Goal: Transaction & Acquisition: Purchase product/service

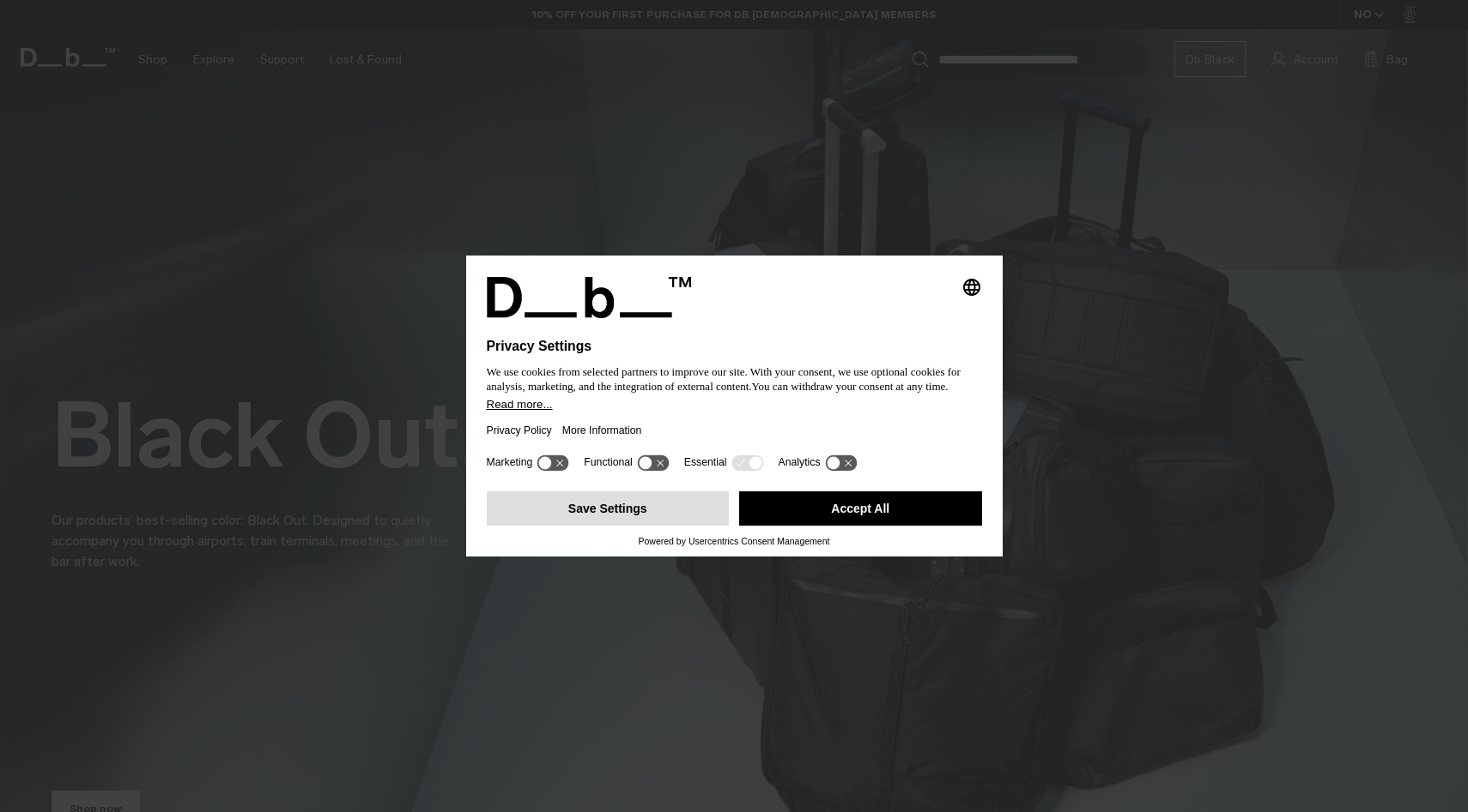
click at [683, 510] on button "Save Settings" at bounding box center [608, 508] width 243 height 34
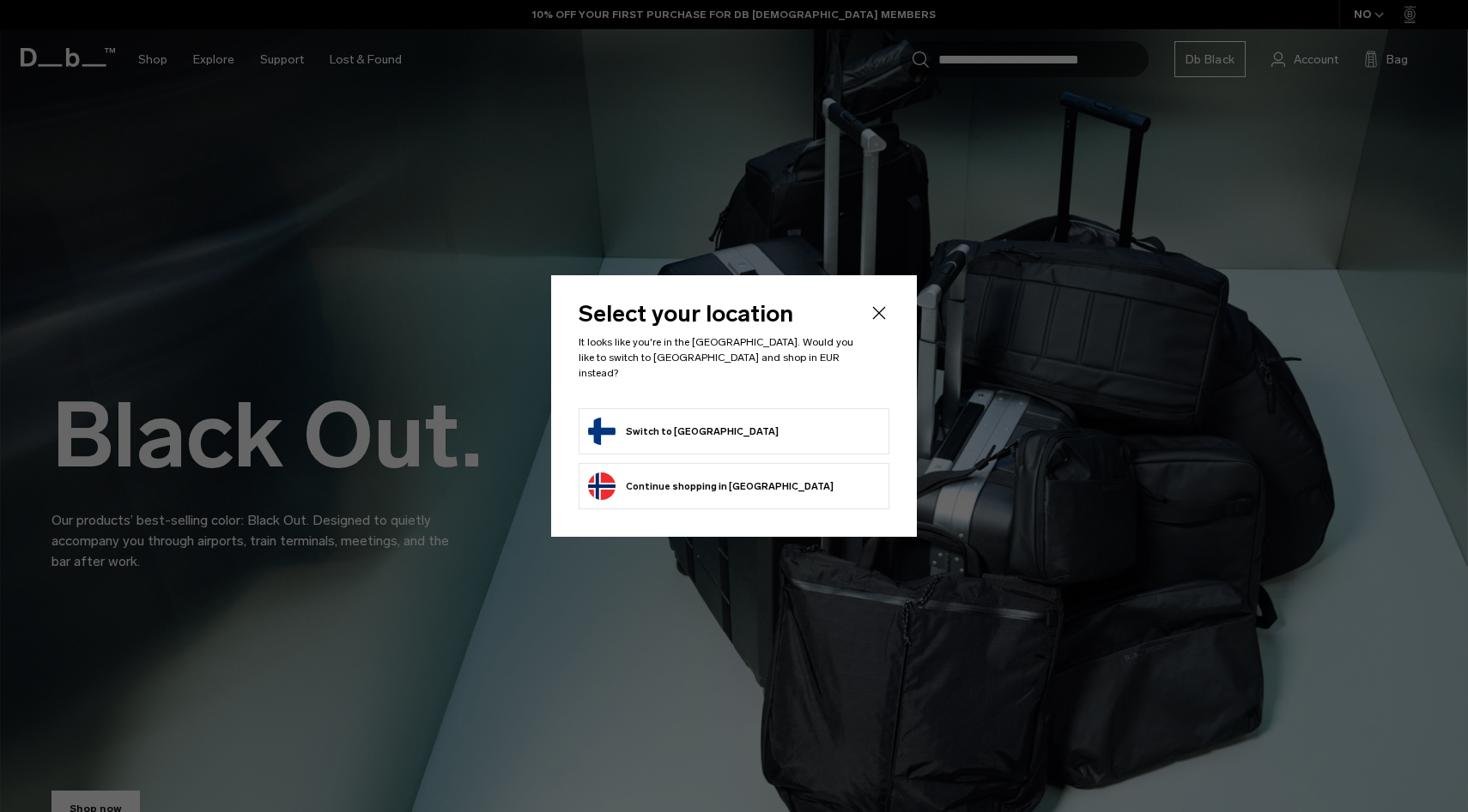
click at [689, 418] on button "Switch to Finland" at bounding box center [683, 432] width 191 height 28
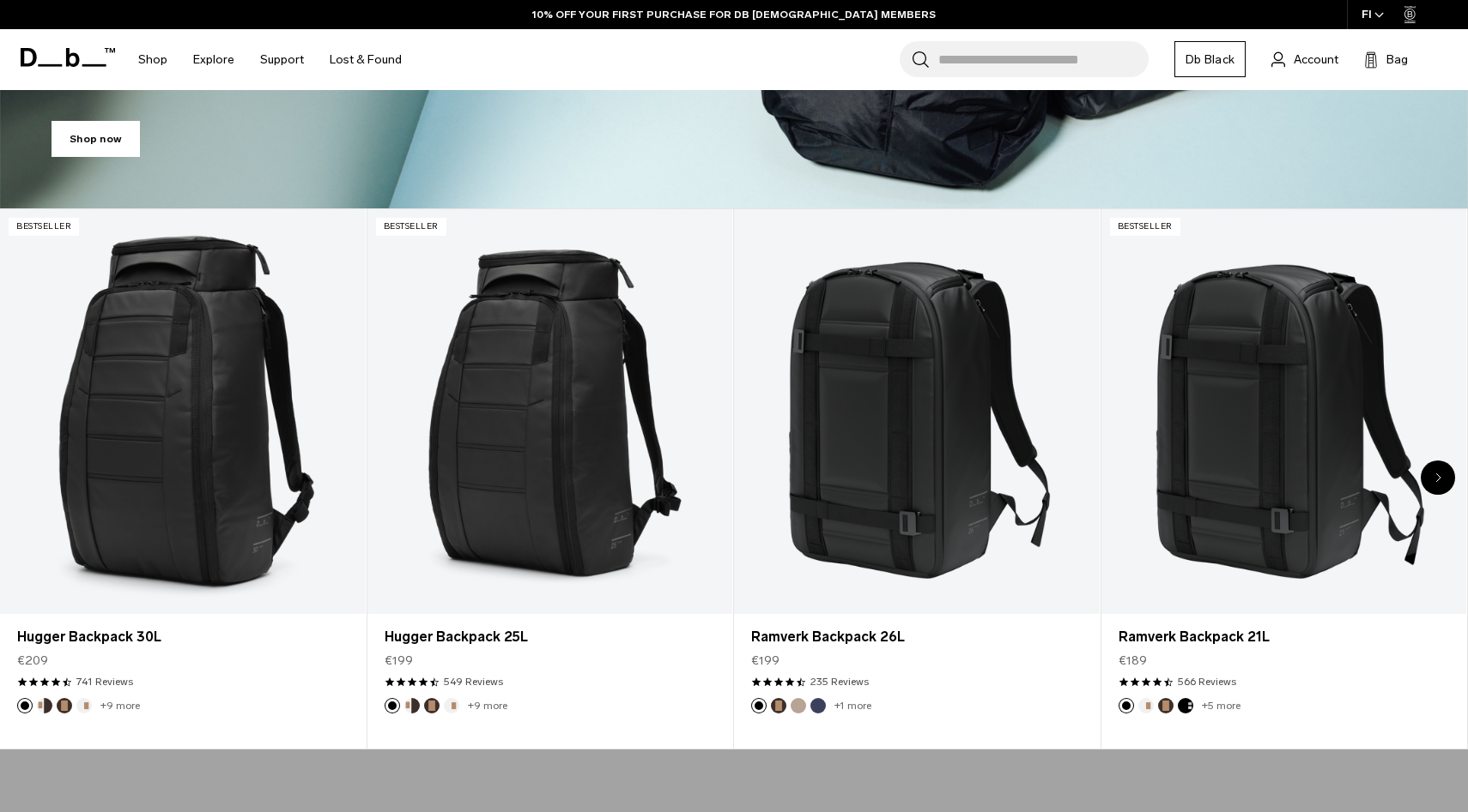
scroll to position [672, 0]
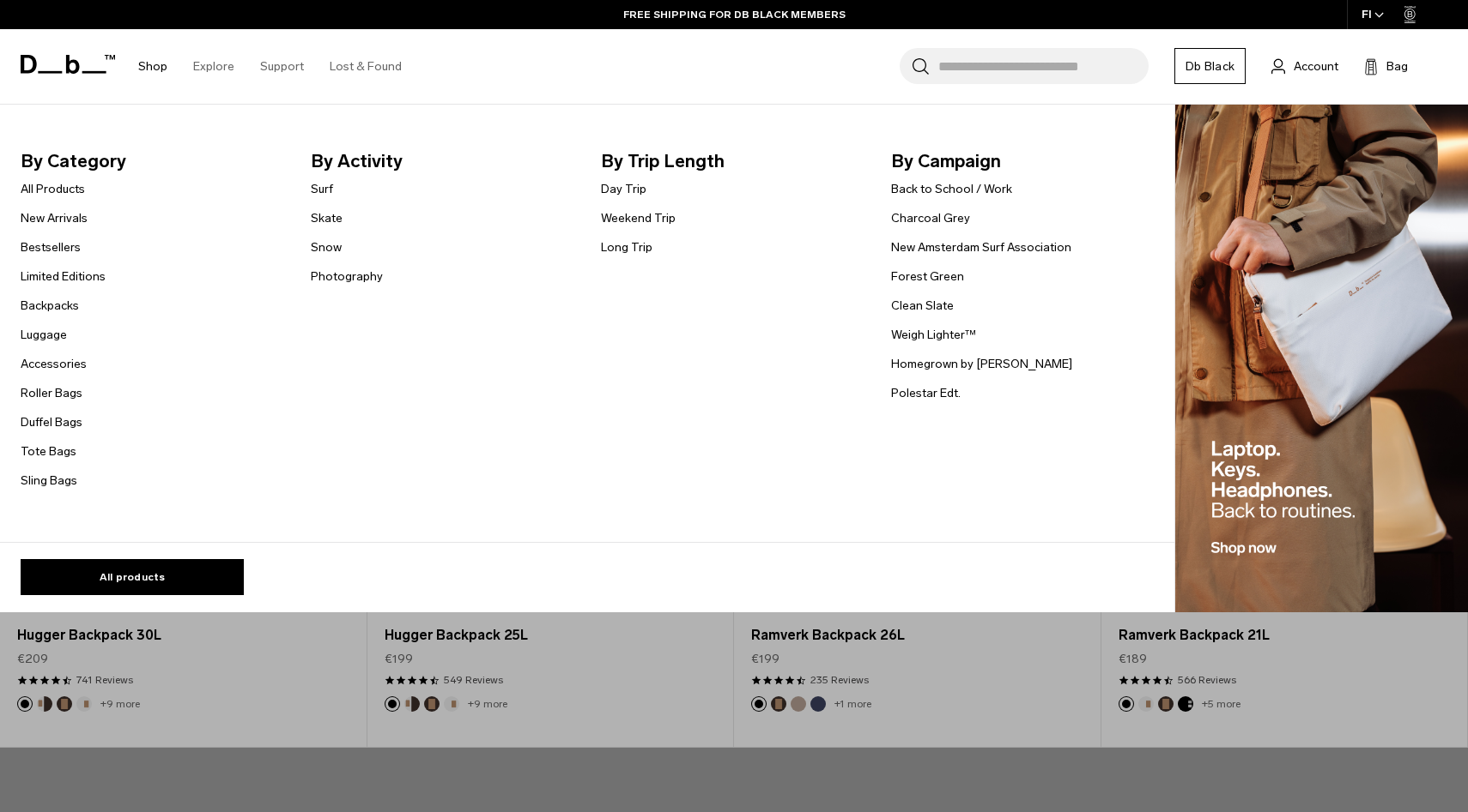
click at [148, 60] on link "Shop" at bounding box center [153, 66] width 29 height 61
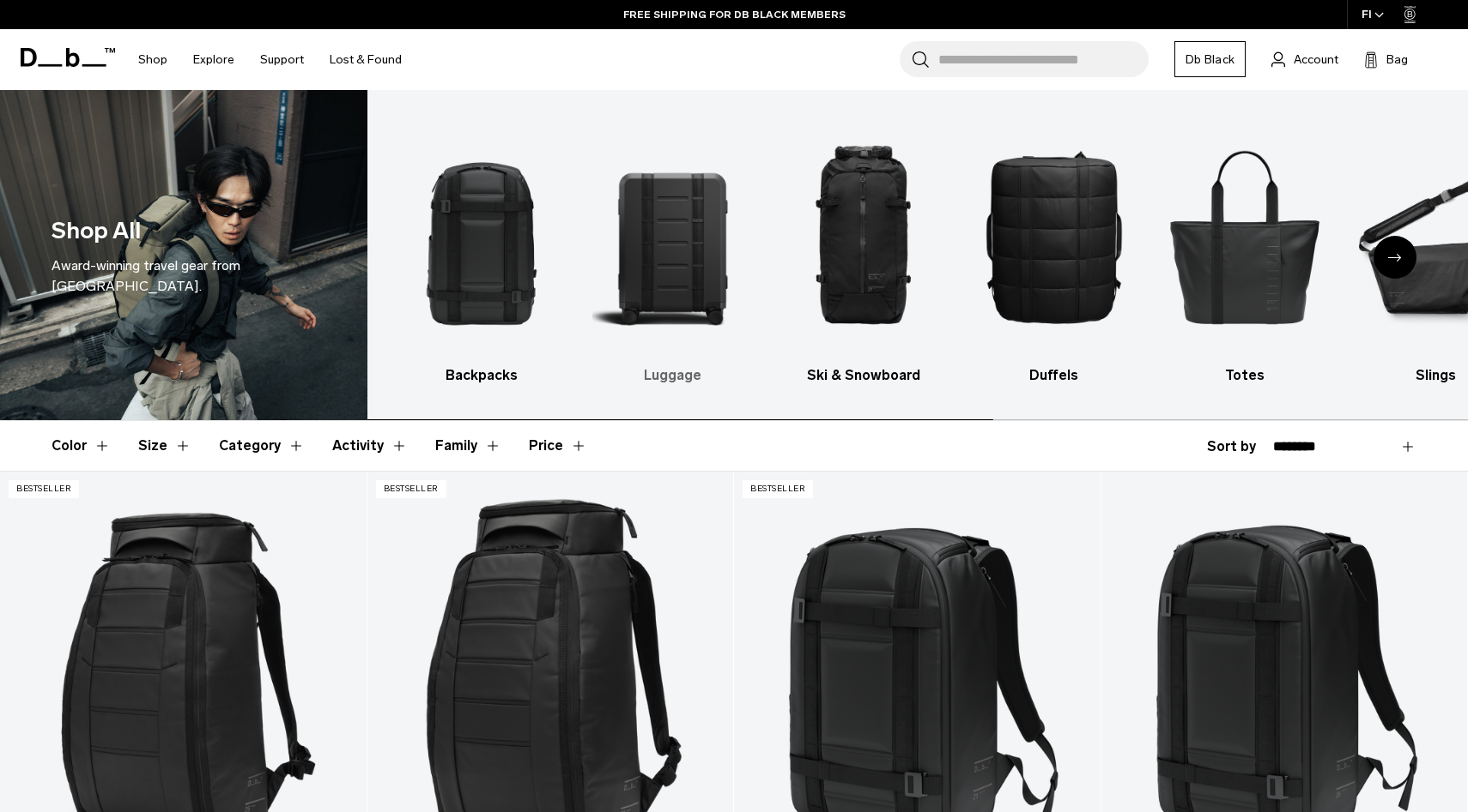
click at [645, 240] on img "2 / 10" at bounding box center [672, 236] width 160 height 241
click at [656, 239] on img "2 / 10" at bounding box center [672, 236] width 160 height 241
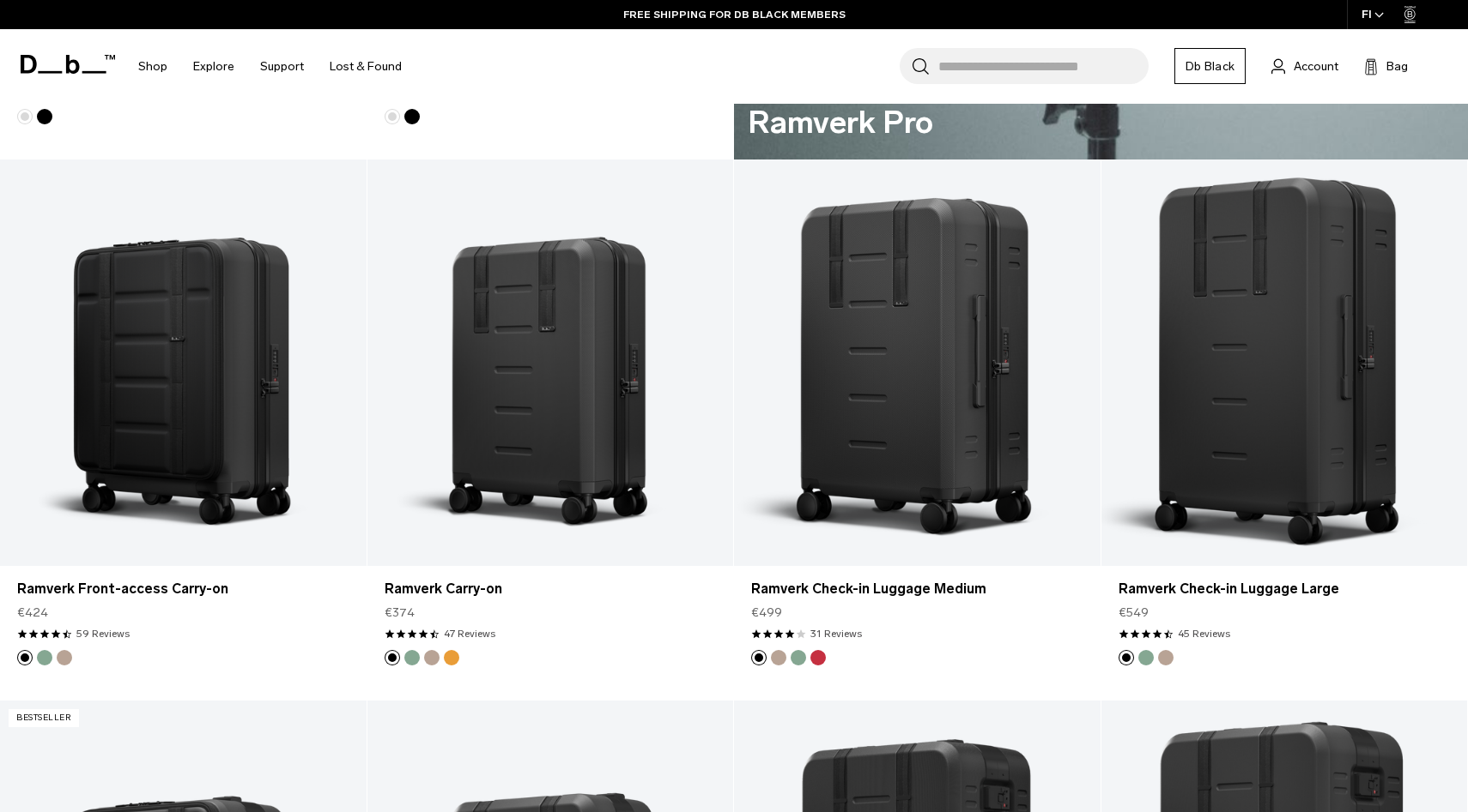
scroll to position [1407, 0]
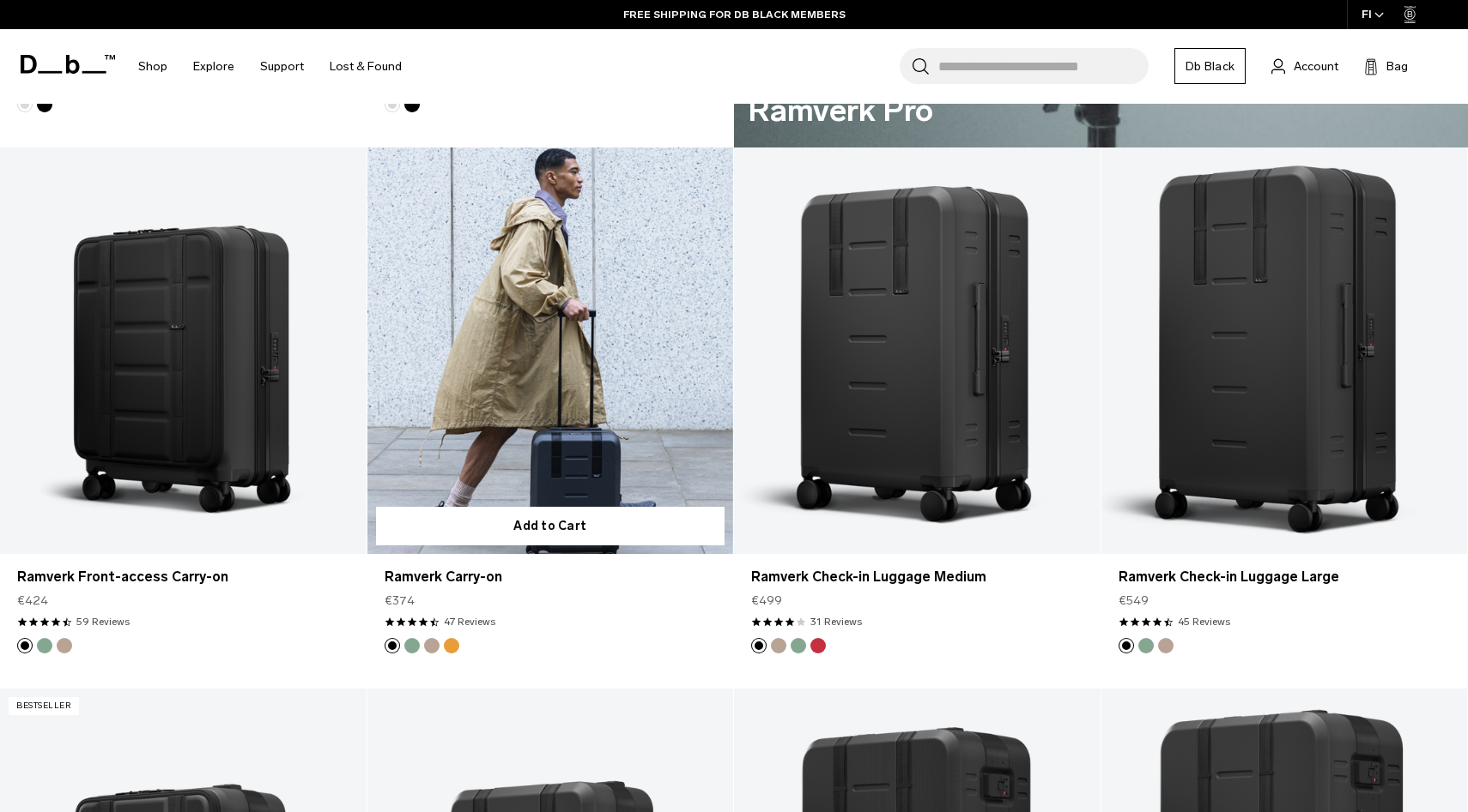
click at [504, 305] on link "Ramverk Carry-on" at bounding box center [550, 350] width 366 height 407
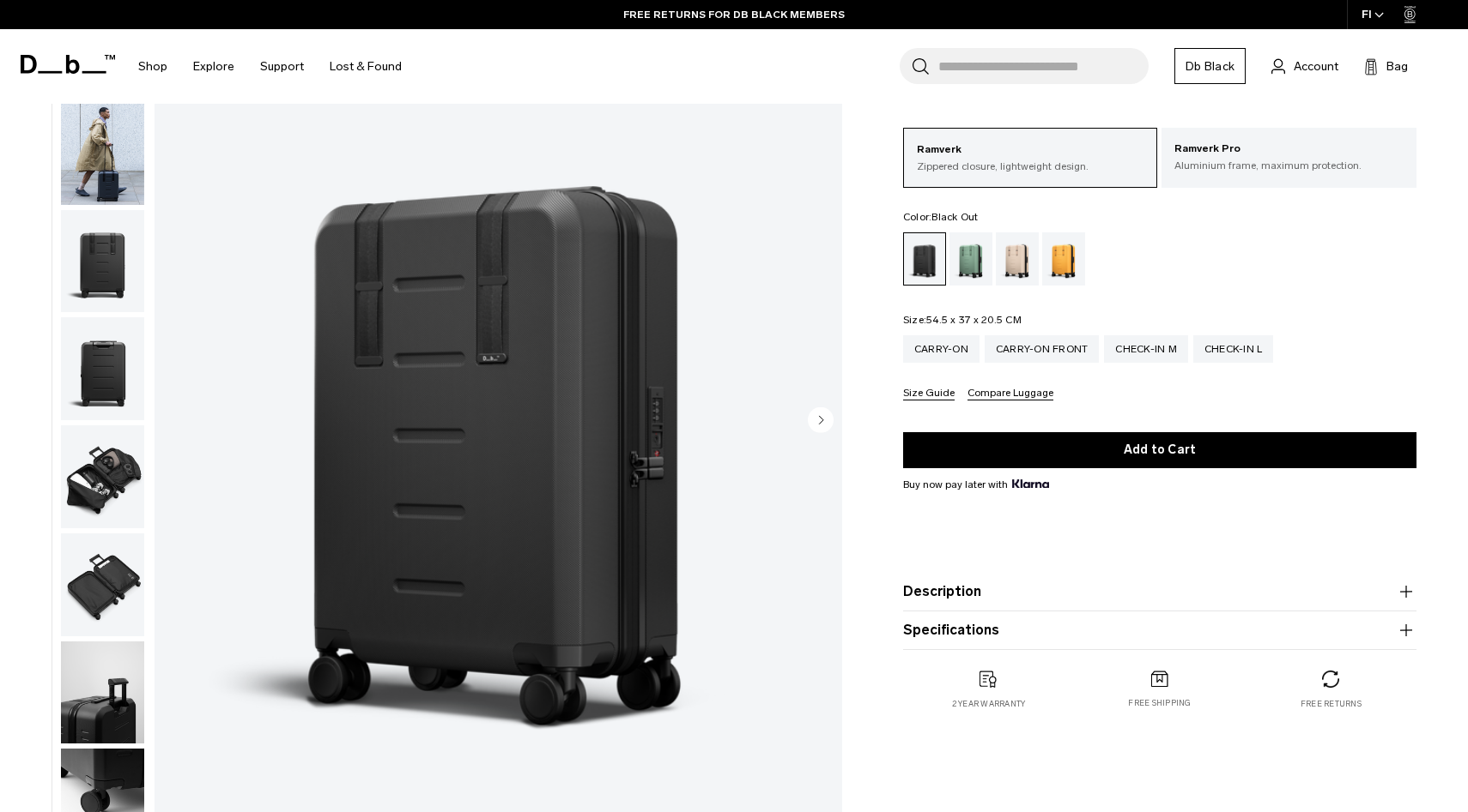
scroll to position [12, 0]
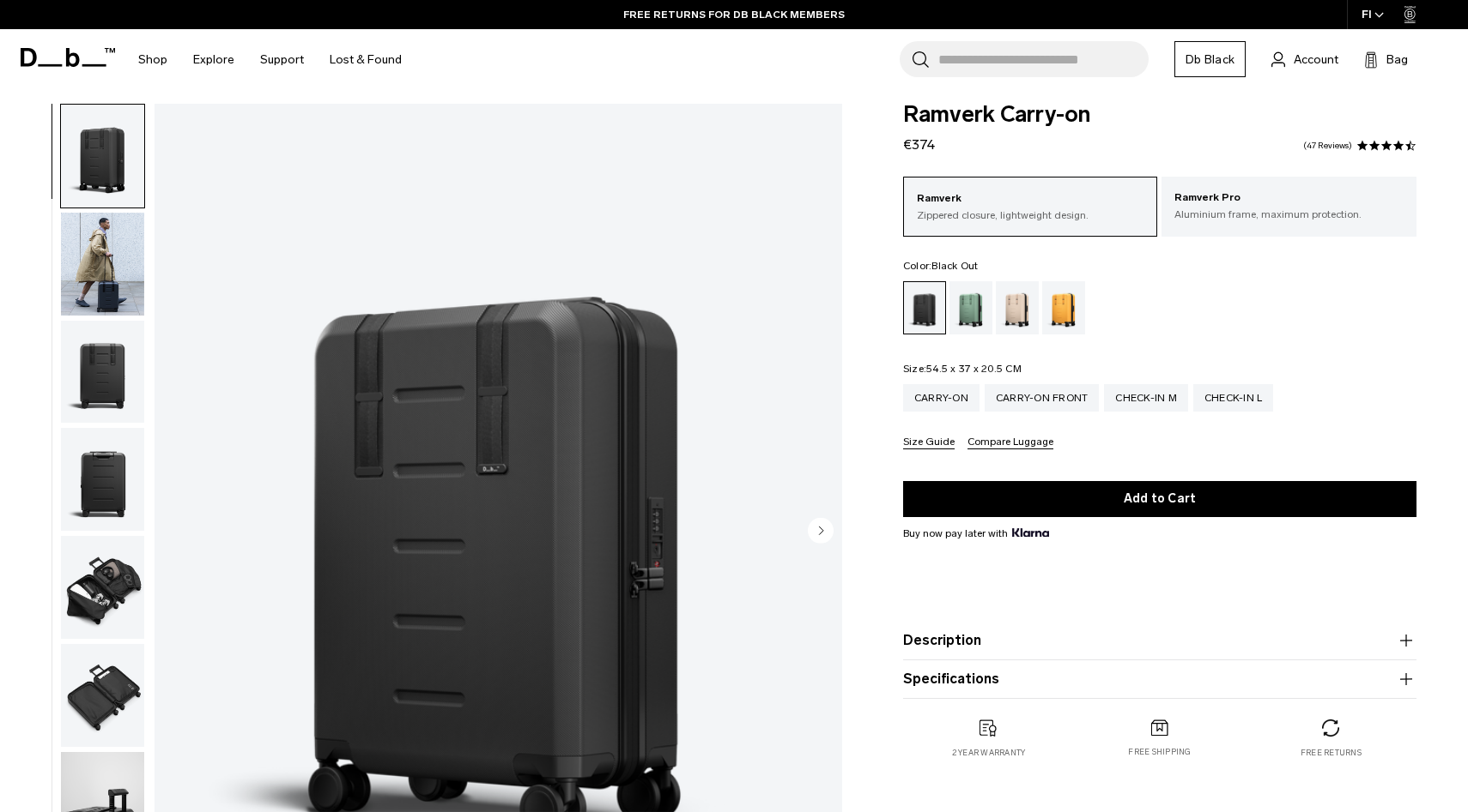
click at [100, 261] on img "button" at bounding box center [103, 264] width 84 height 103
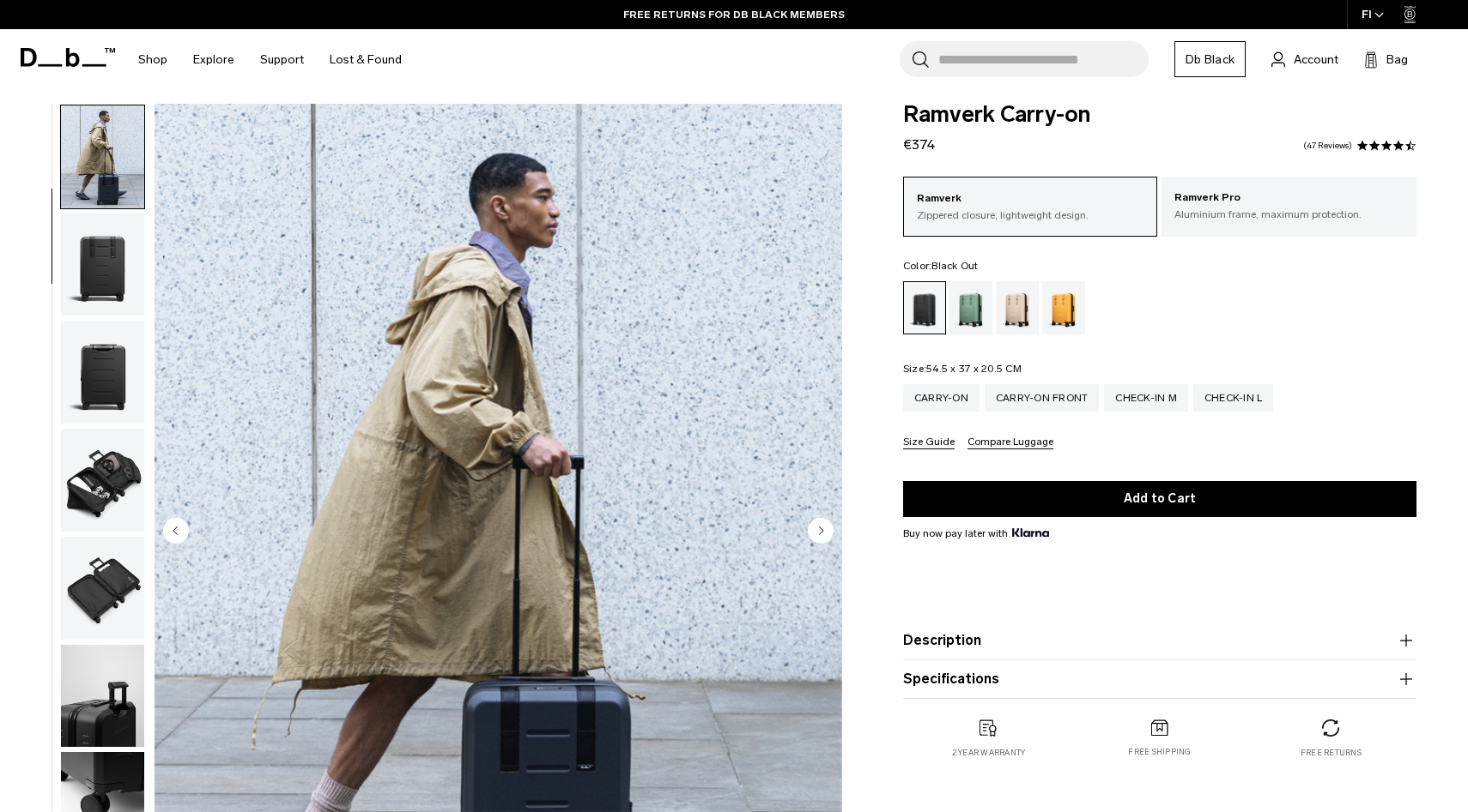
scroll to position [108, 0]
click at [808, 541] on icon "Next slide" at bounding box center [821, 531] width 26 height 26
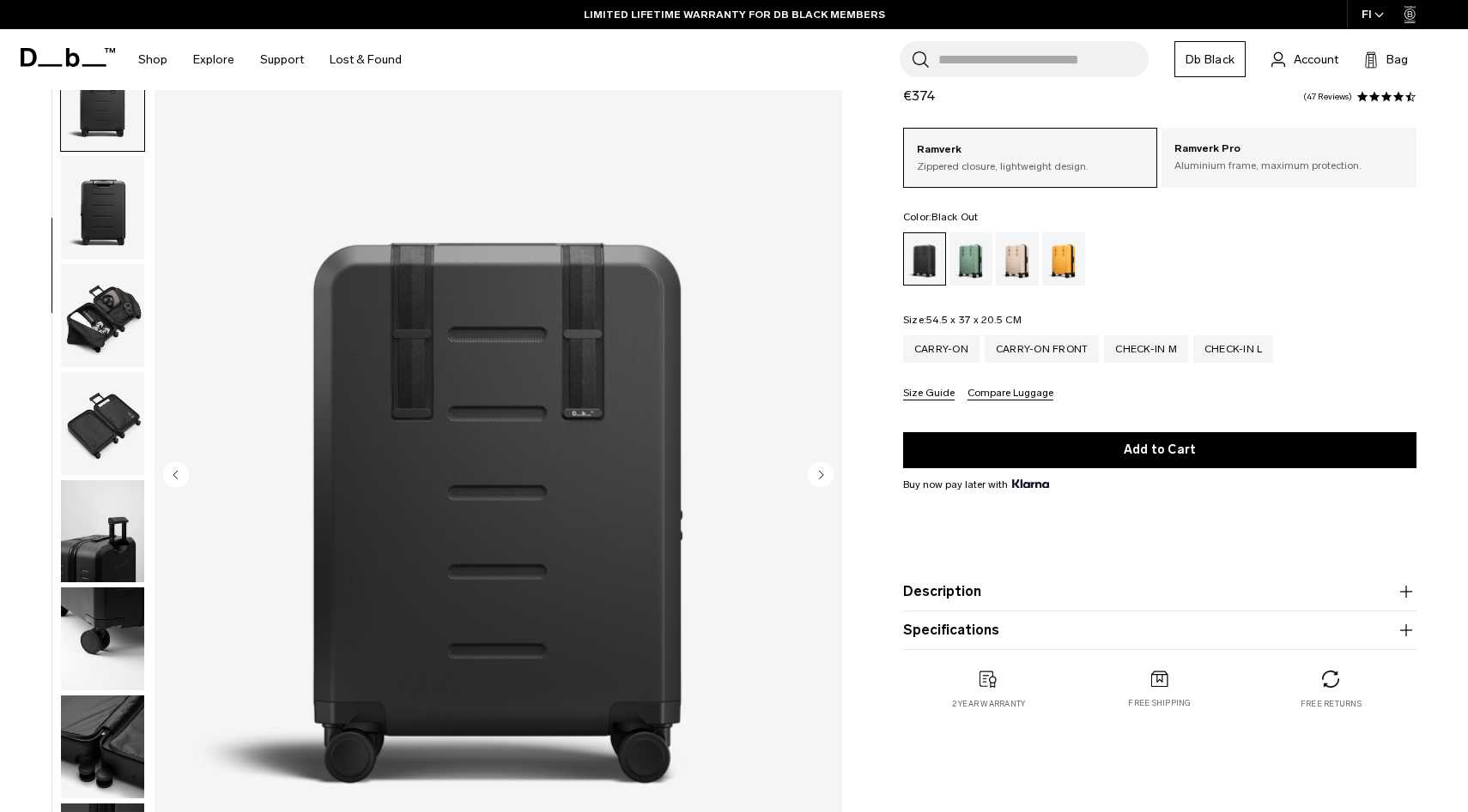
scroll to position [70, 0]
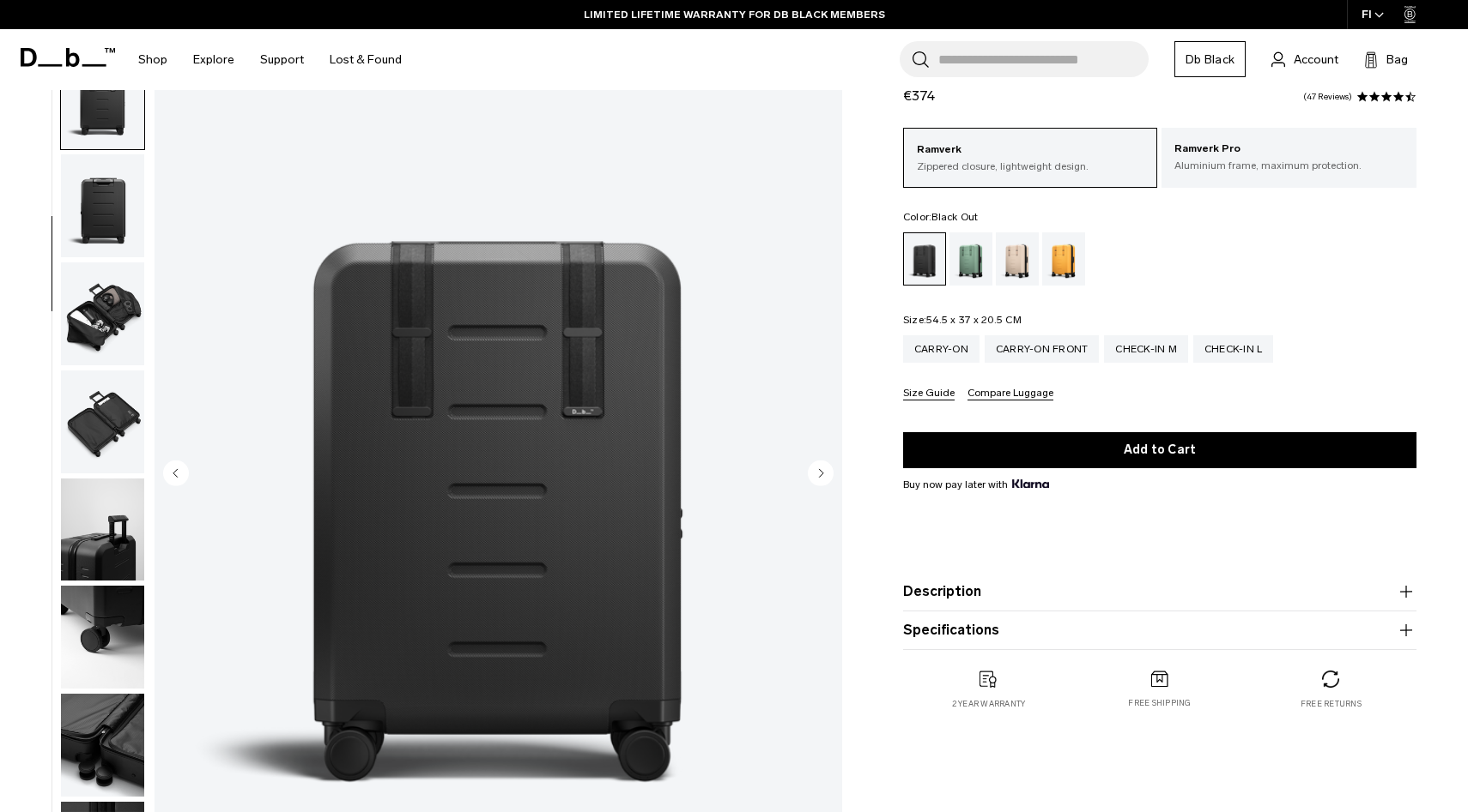
click at [819, 482] on circle "Next slide" at bounding box center [821, 474] width 26 height 26
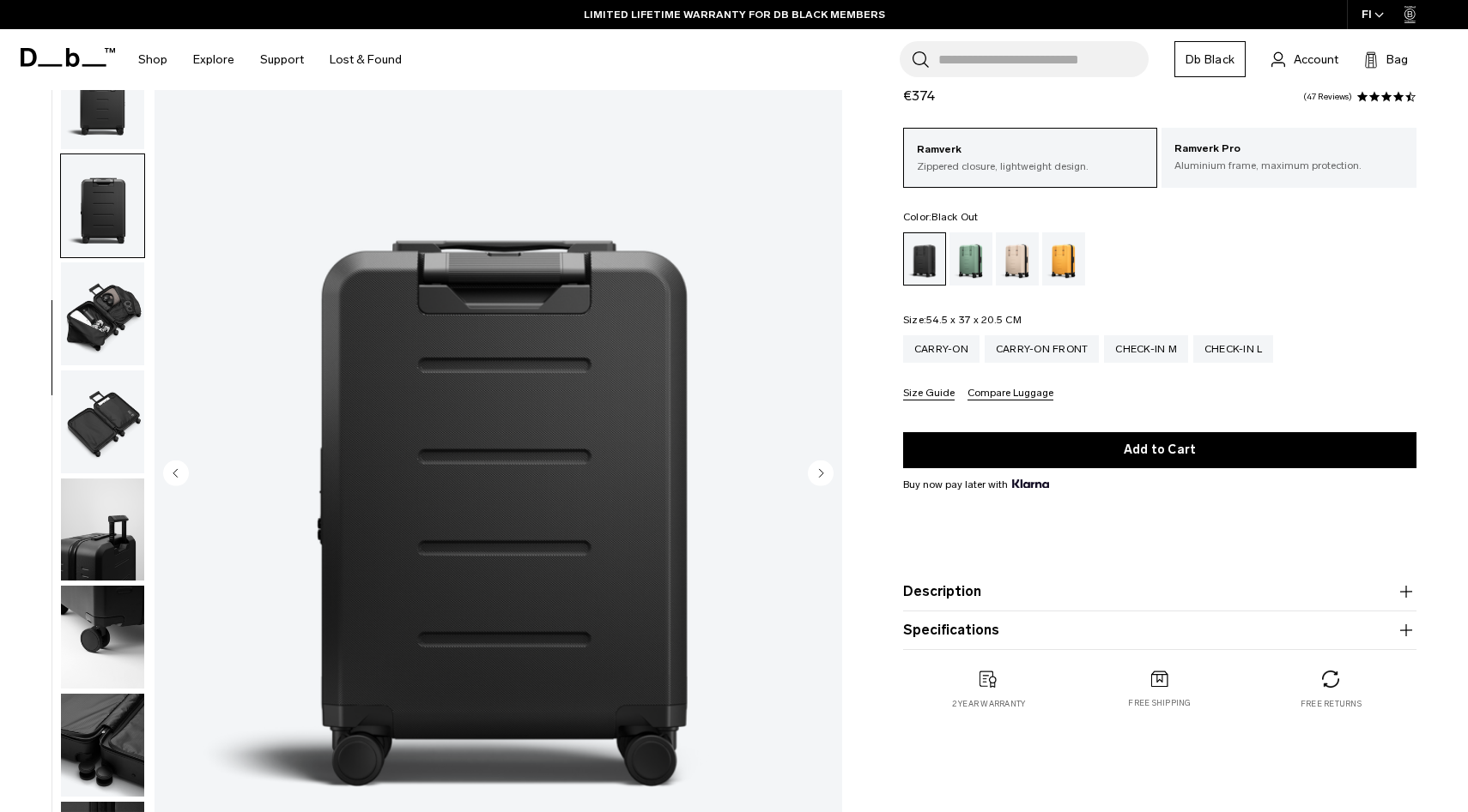
scroll to position [218, 0]
click at [819, 482] on circle "Next slide" at bounding box center [821, 474] width 26 height 26
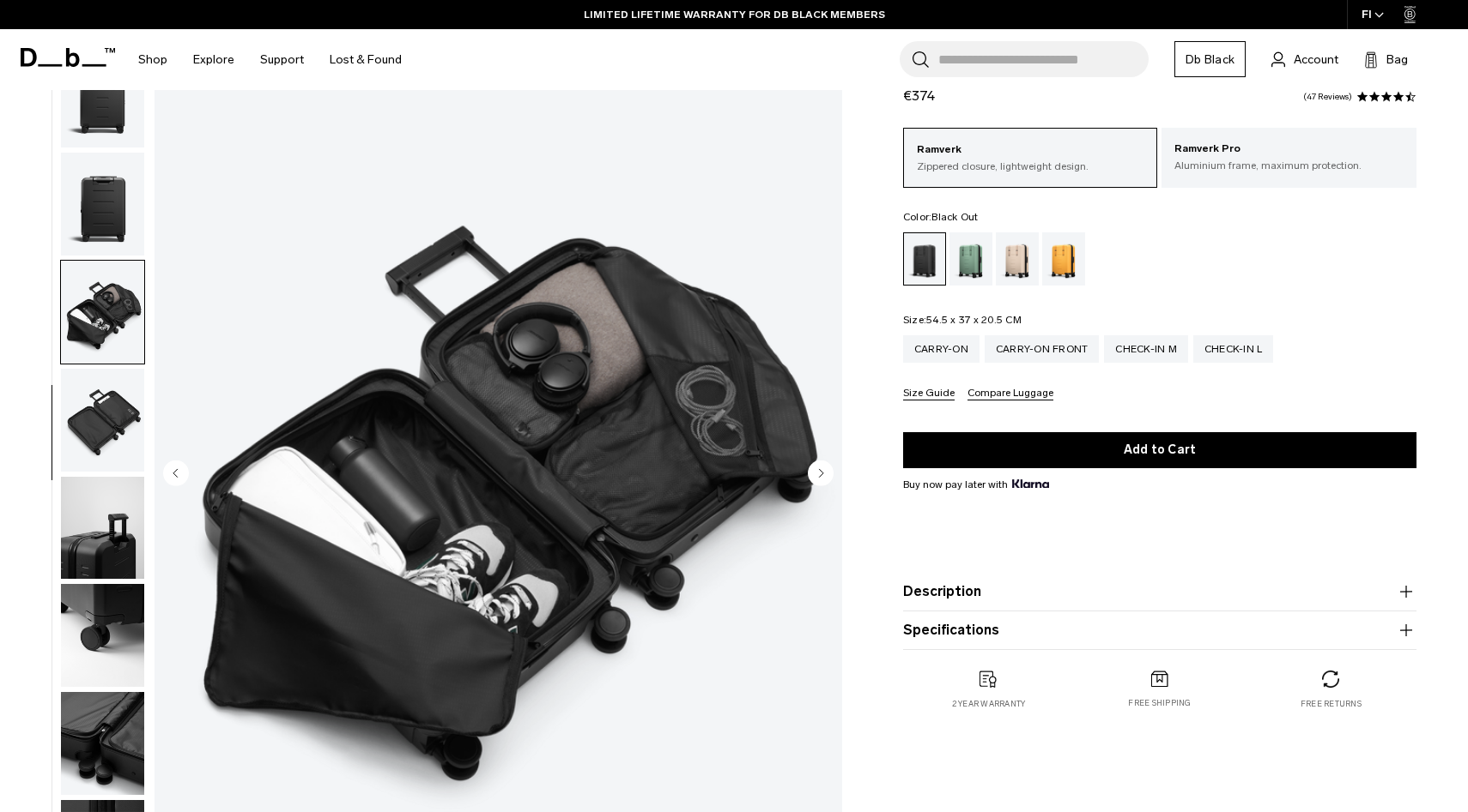
click at [818, 482] on circle "Next slide" at bounding box center [821, 474] width 26 height 26
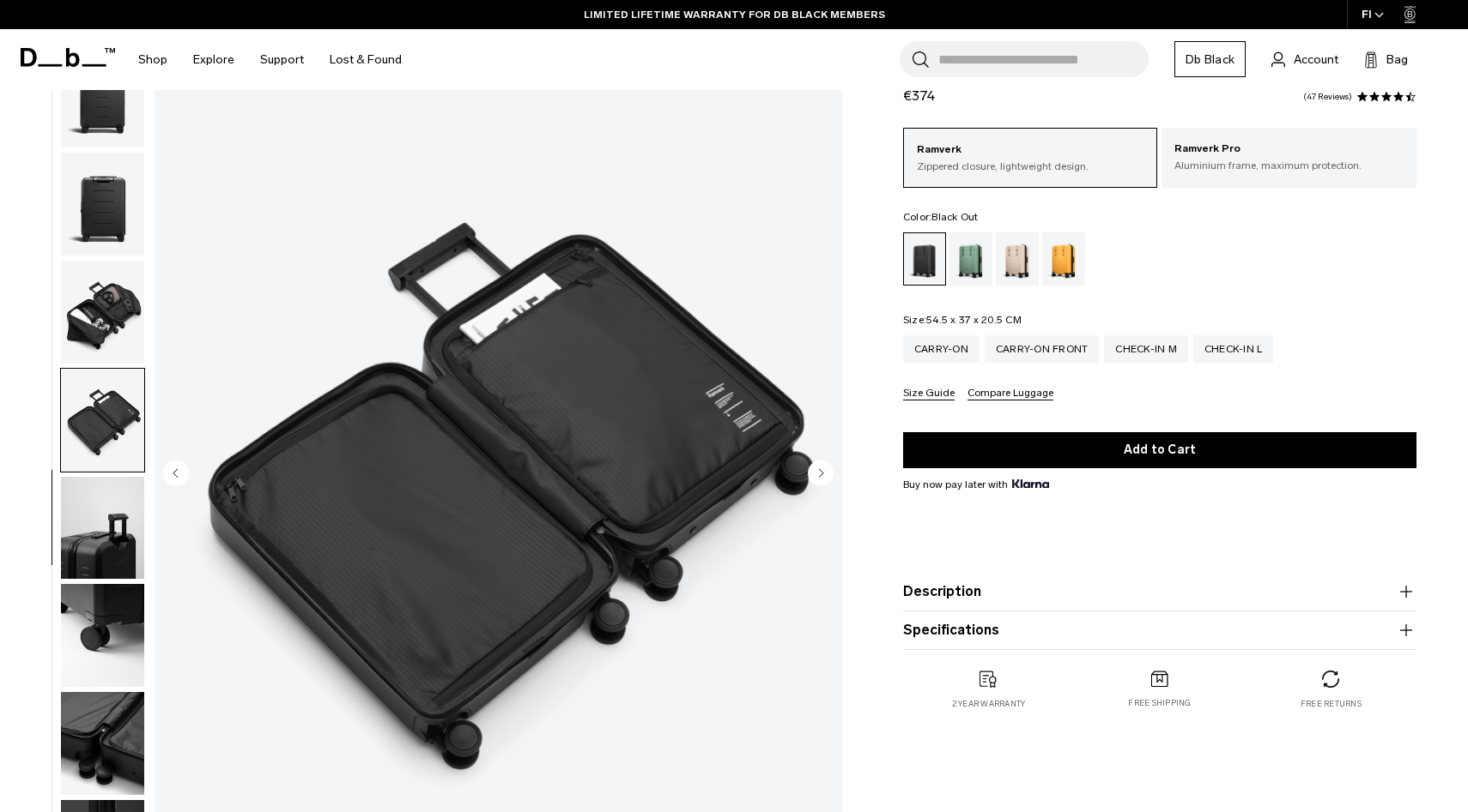
click at [818, 482] on circle "Next slide" at bounding box center [821, 474] width 26 height 26
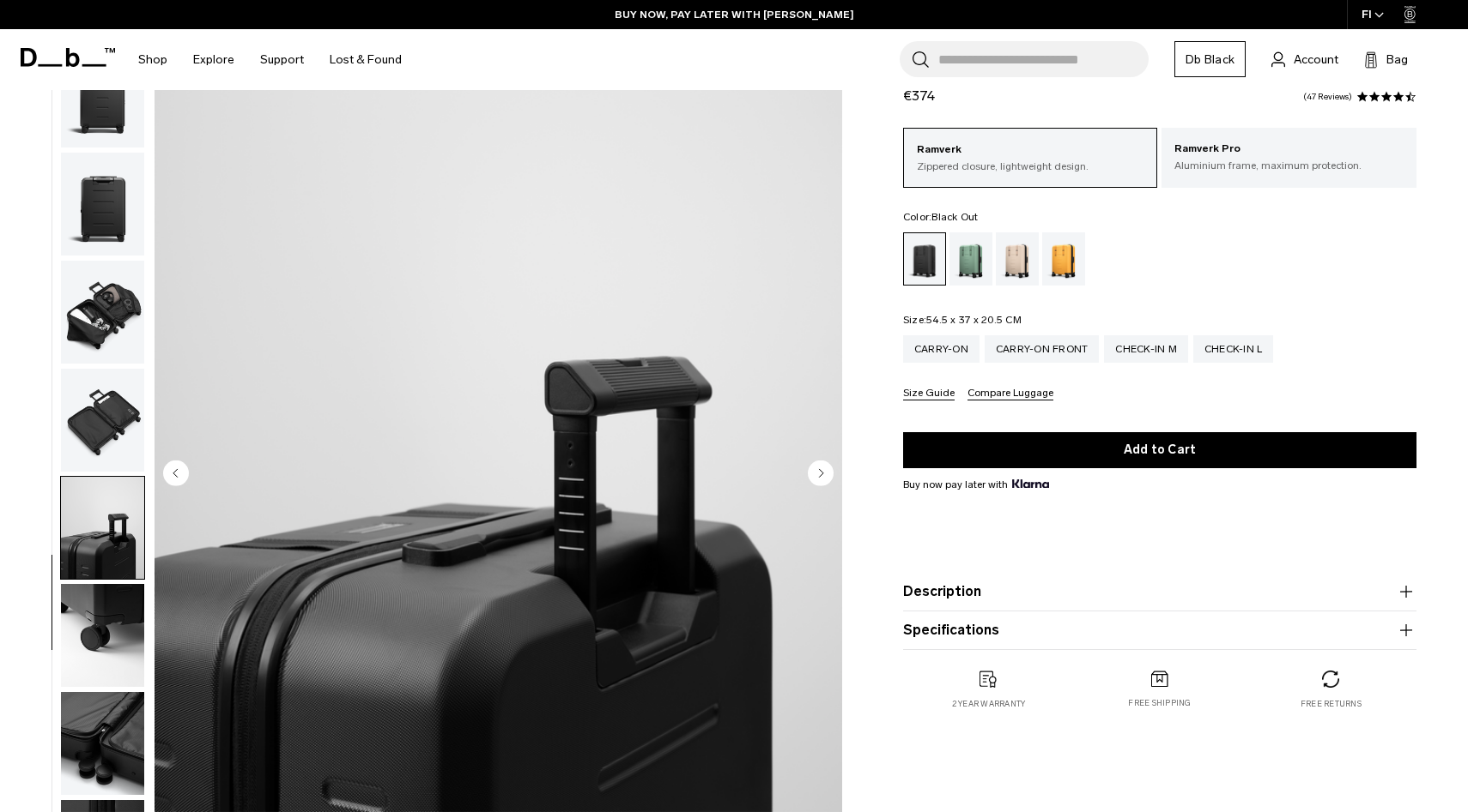
click at [818, 482] on circle "Next slide" at bounding box center [821, 474] width 26 height 26
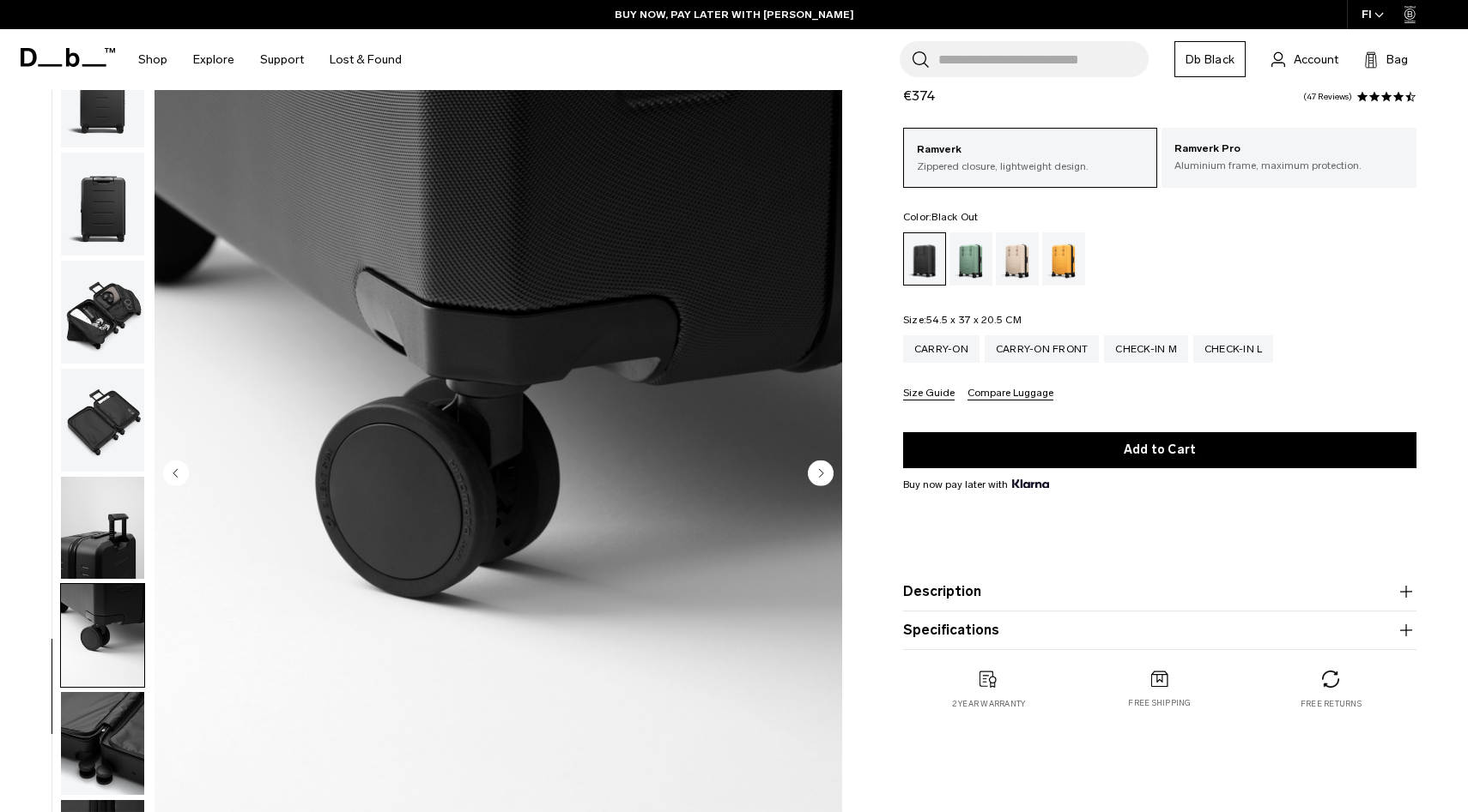
click at [818, 482] on circle "Next slide" at bounding box center [821, 474] width 26 height 26
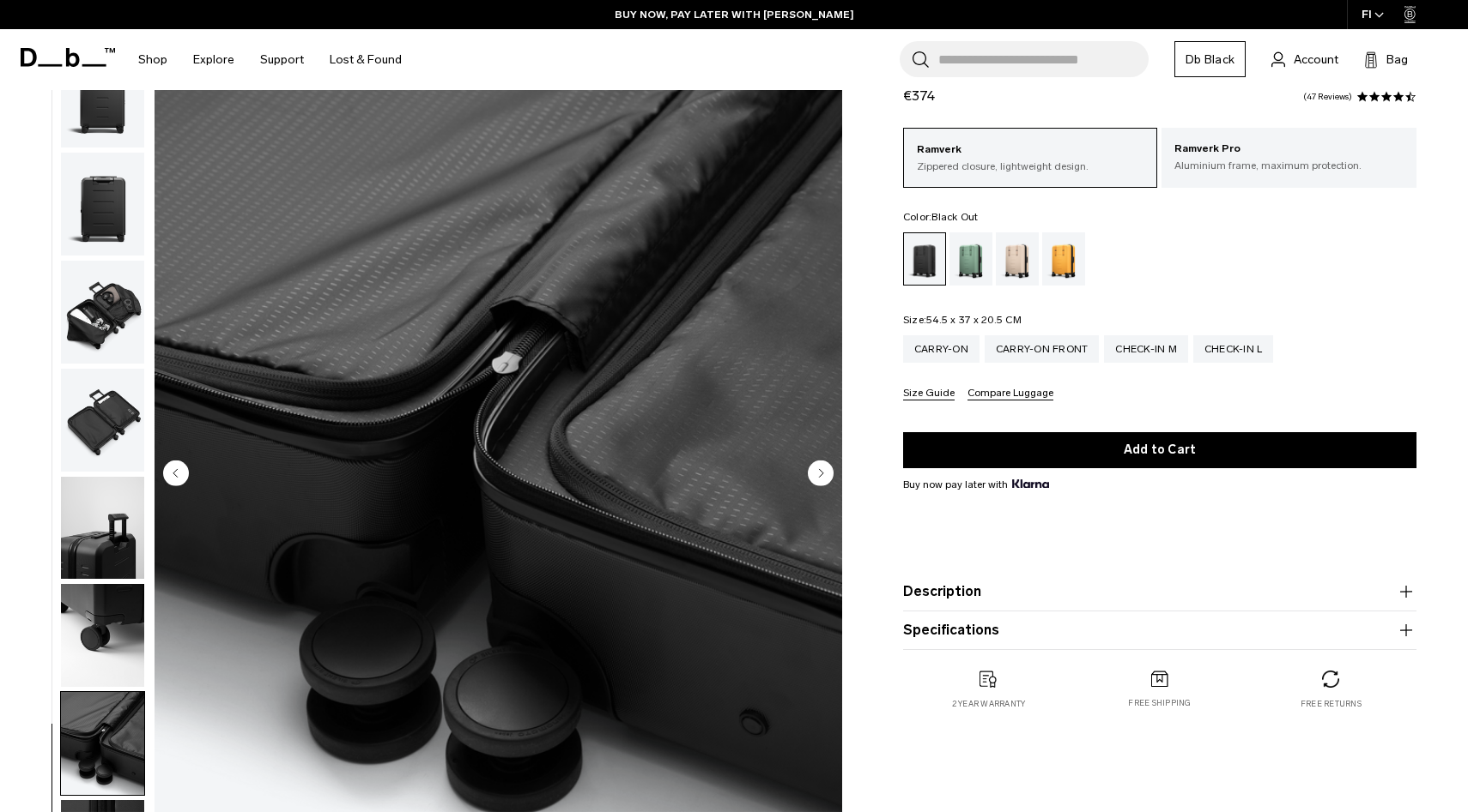
click at [818, 482] on circle "Next slide" at bounding box center [821, 474] width 26 height 26
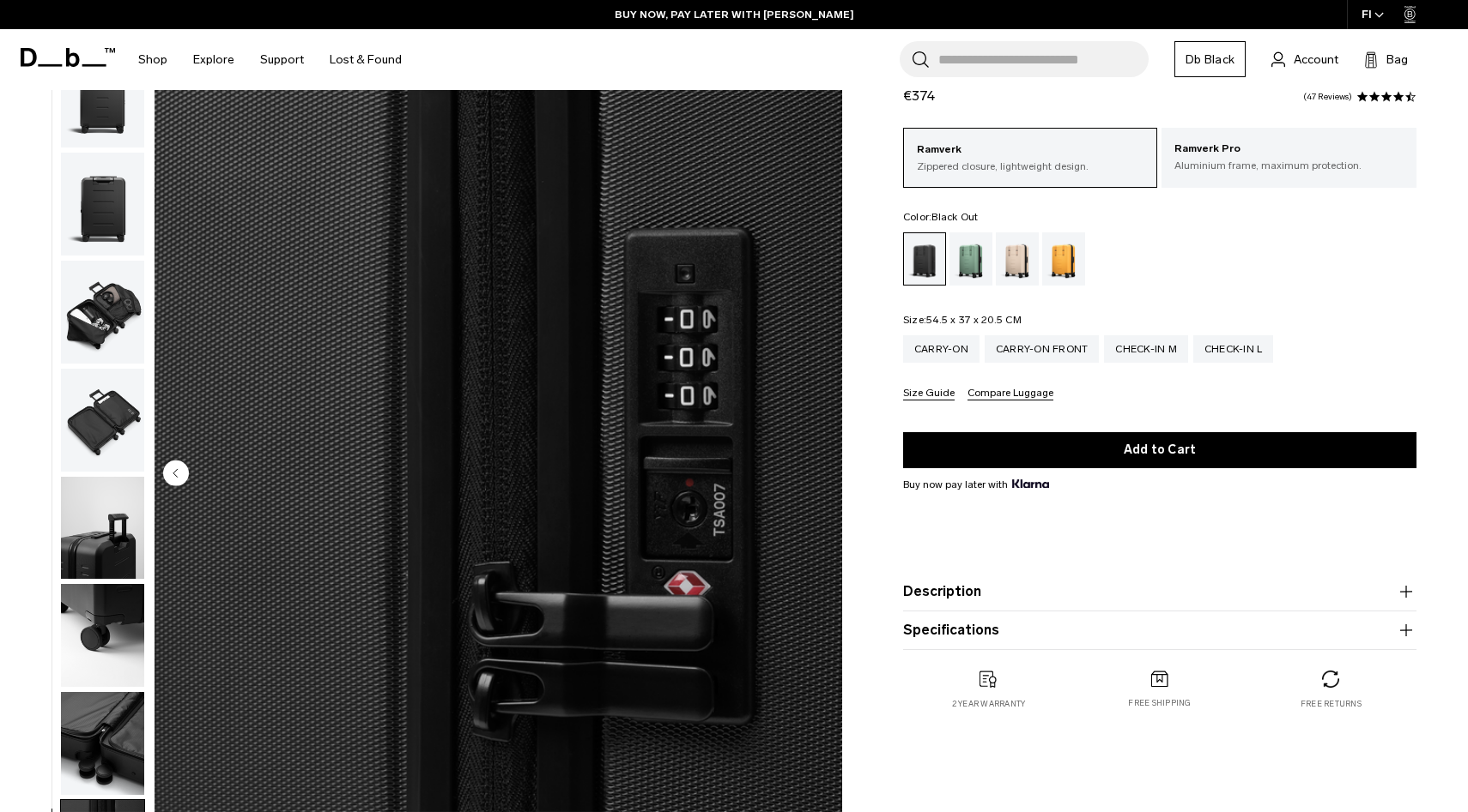
click at [818, 481] on img "10 / 10" at bounding box center [498, 475] width 688 height 858
